Goal: Find specific page/section: Find specific page/section

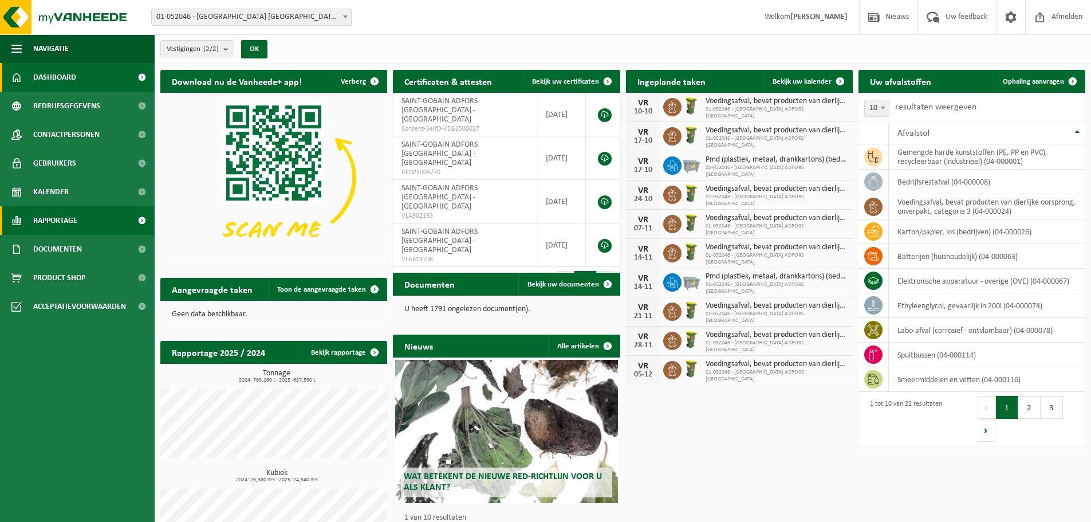
click at [50, 219] on span "Rapportage" at bounding box center [55, 220] width 44 height 29
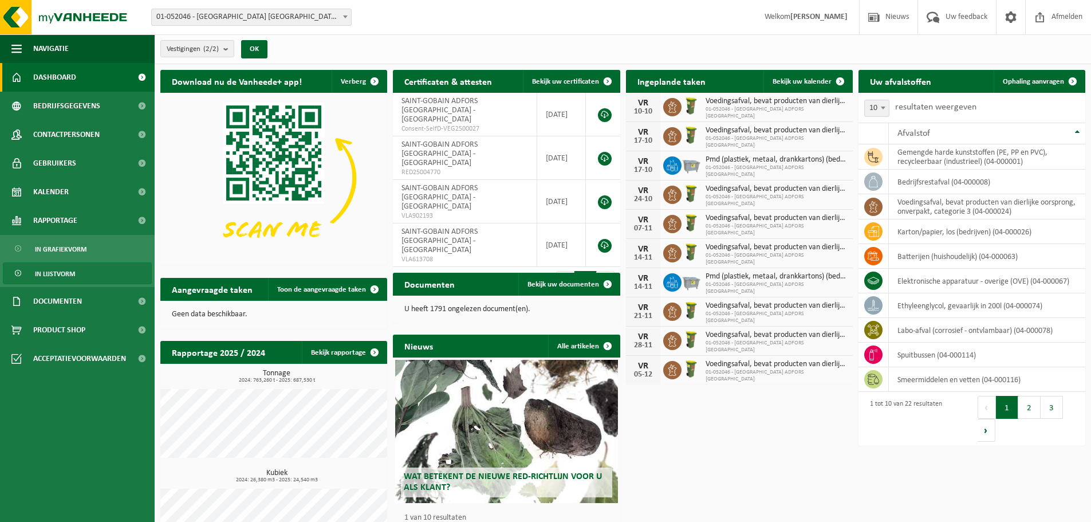
click at [59, 272] on span "In lijstvorm" at bounding box center [55, 274] width 40 height 22
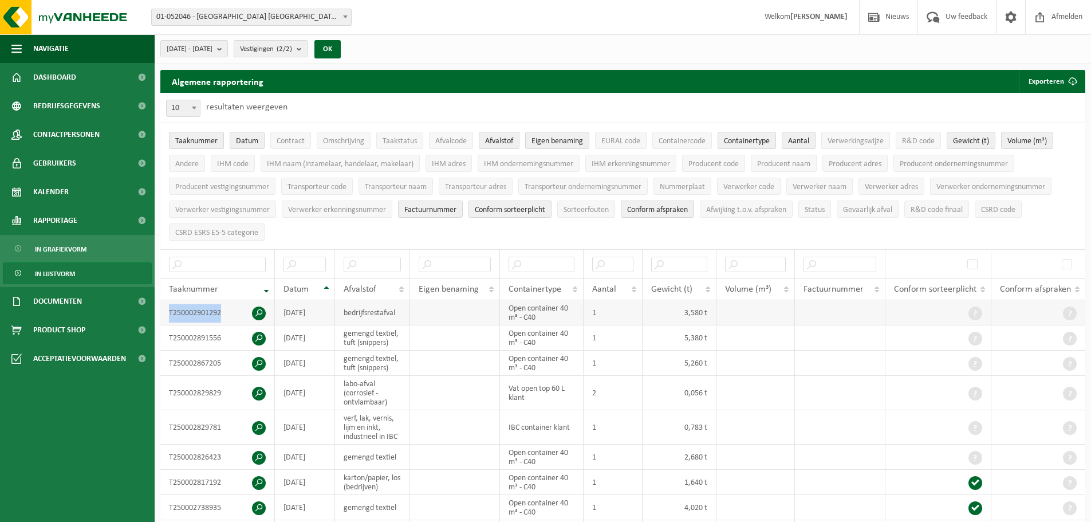
drag, startPoint x: 220, startPoint y: 312, endPoint x: 167, endPoint y: 311, distance: 53.3
click at [167, 311] on td "T250002901292" at bounding box center [217, 312] width 115 height 25
copy td "T250002901292"
drag, startPoint x: 223, startPoint y: 336, endPoint x: 167, endPoint y: 337, distance: 56.1
click at [167, 337] on td "T250002891556" at bounding box center [217, 337] width 115 height 25
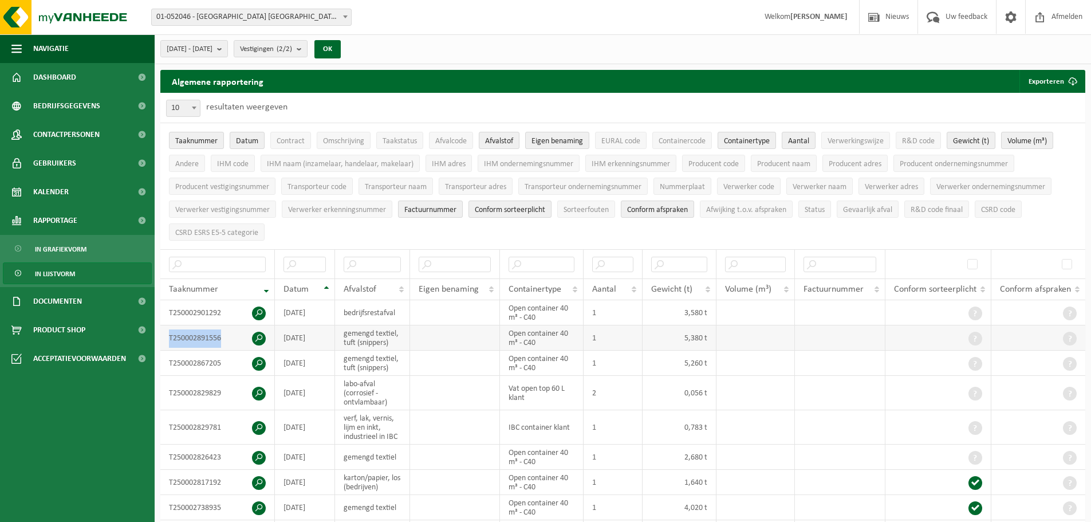
copy td "T250002891556"
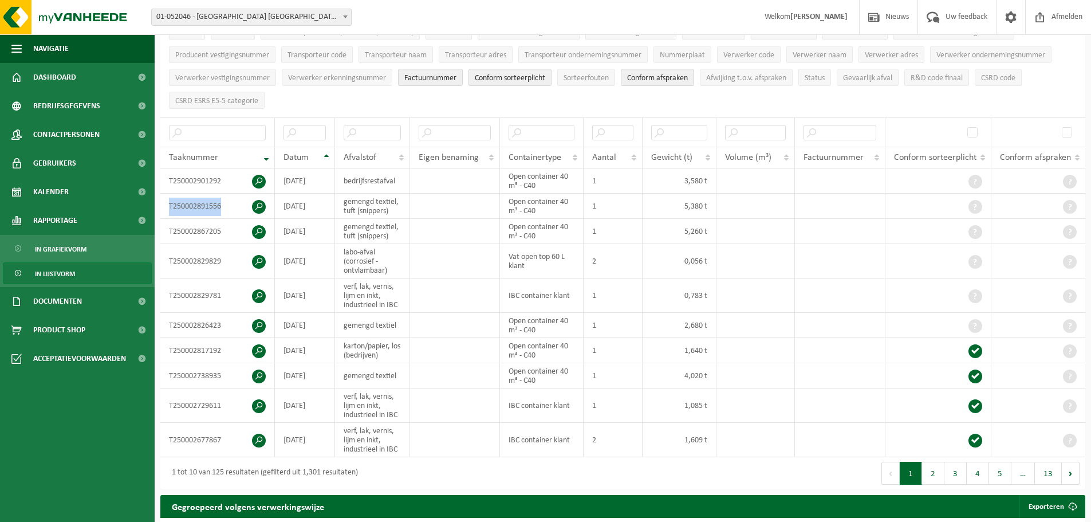
scroll to position [115, 0]
